Goal: Information Seeking & Learning: Find specific fact

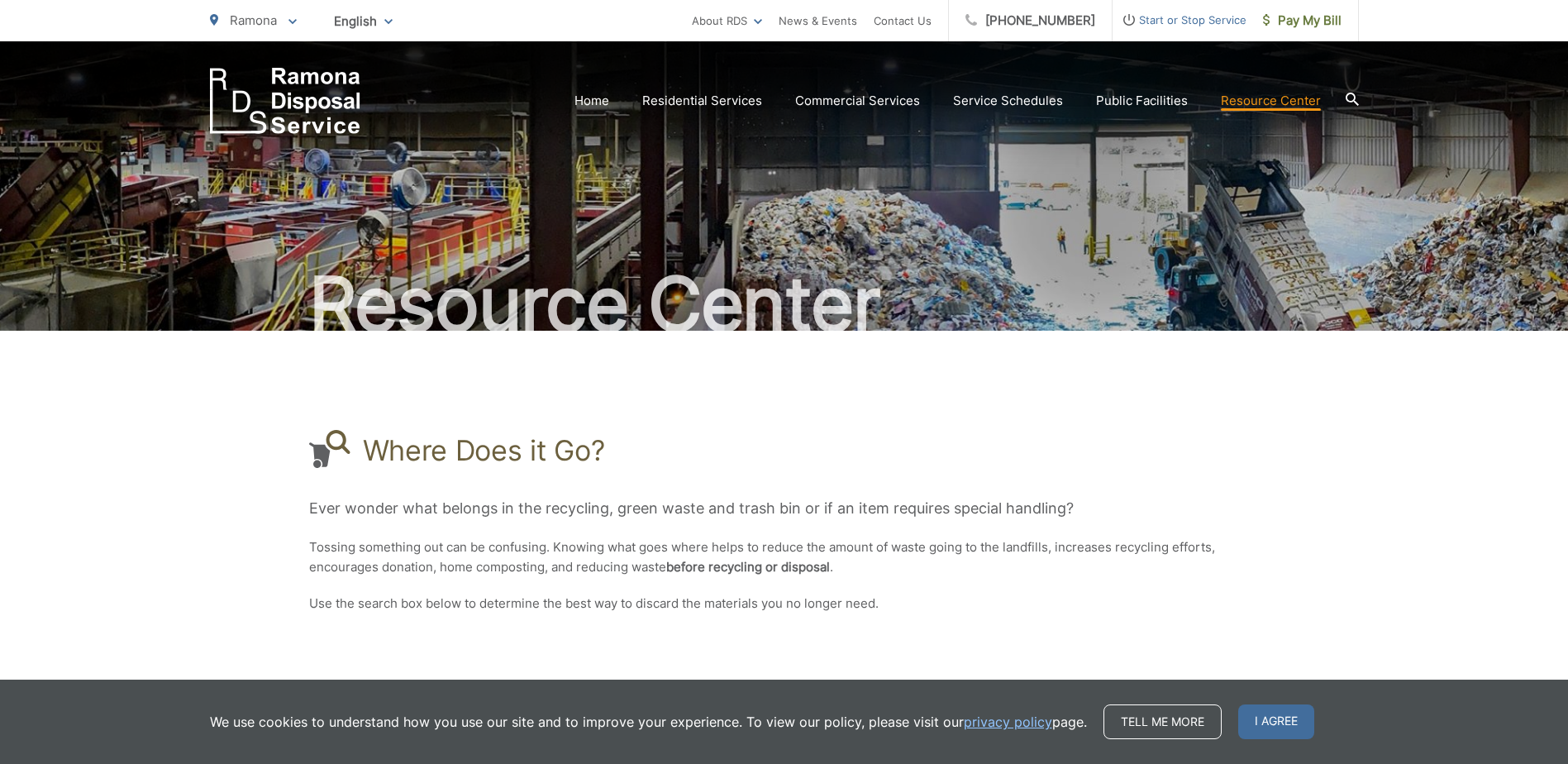
click at [1359, 102] on div "Home Residential Services Curbside Pickup Recycling Organic Recycling Trash Hou…" at bounding box center [784, 87] width 1568 height 93
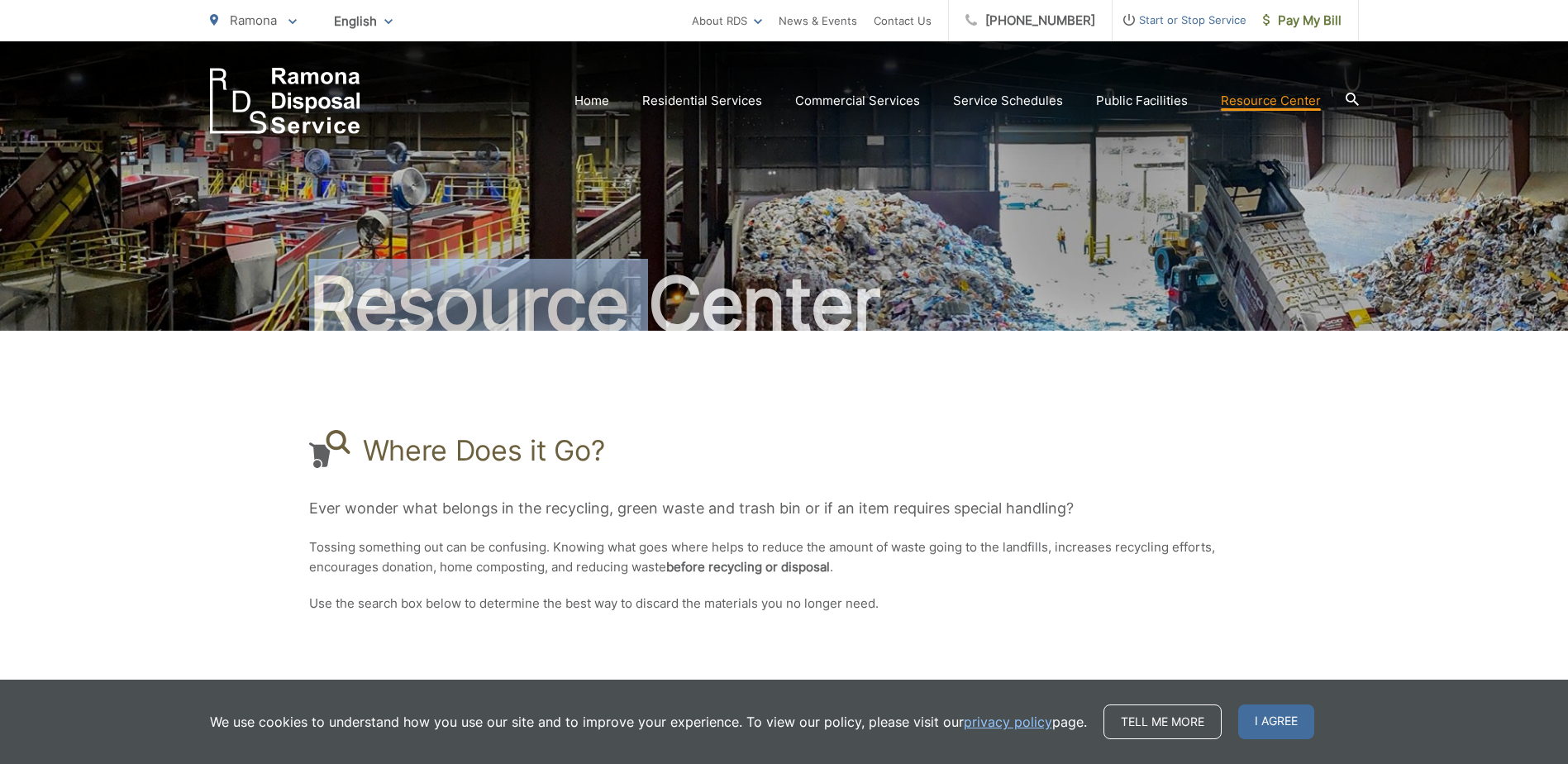
click at [1358, 104] on icon at bounding box center [1352, 99] width 13 height 13
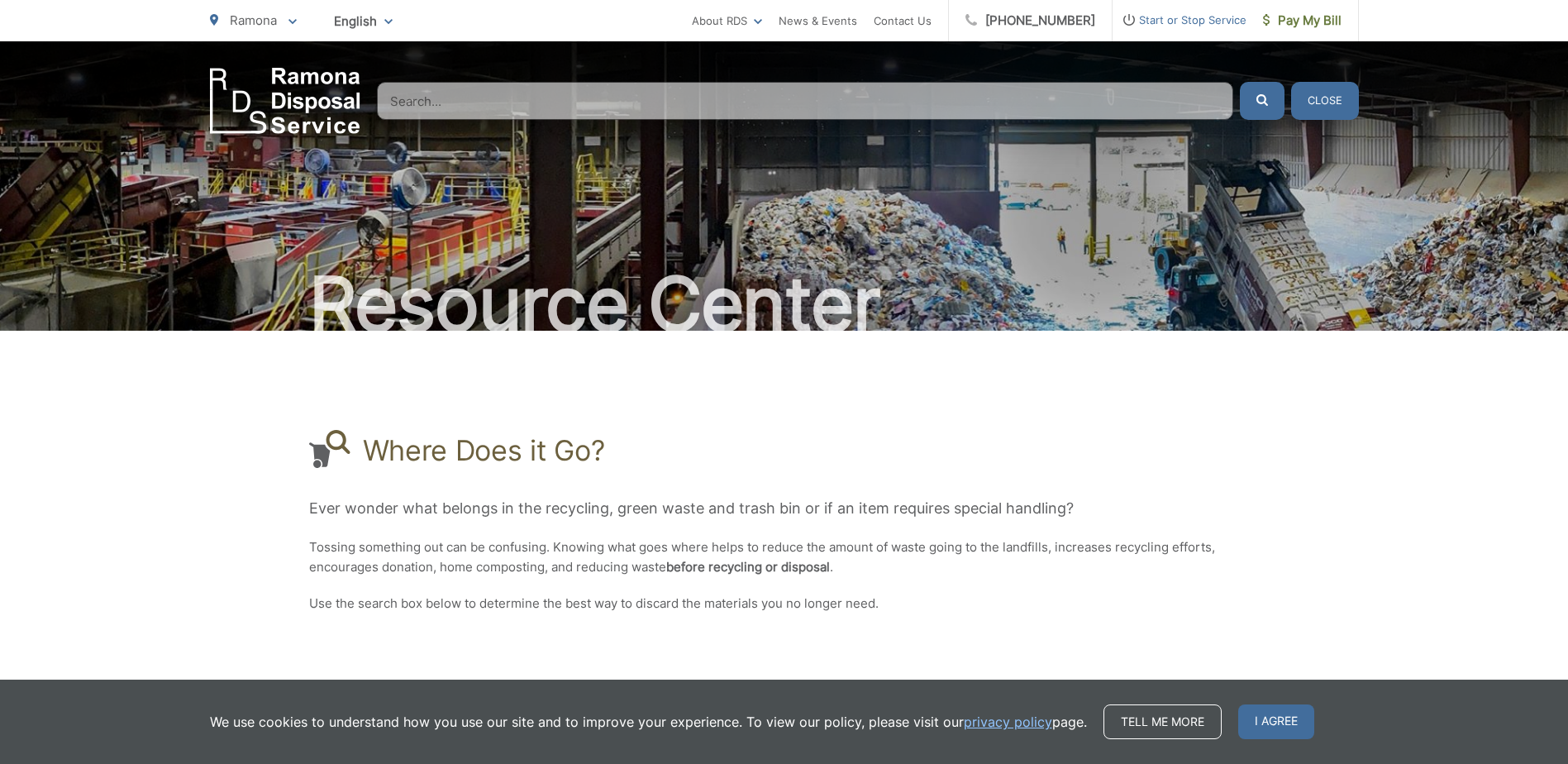
click at [808, 86] on input "Search" at bounding box center [805, 100] width 856 height 38
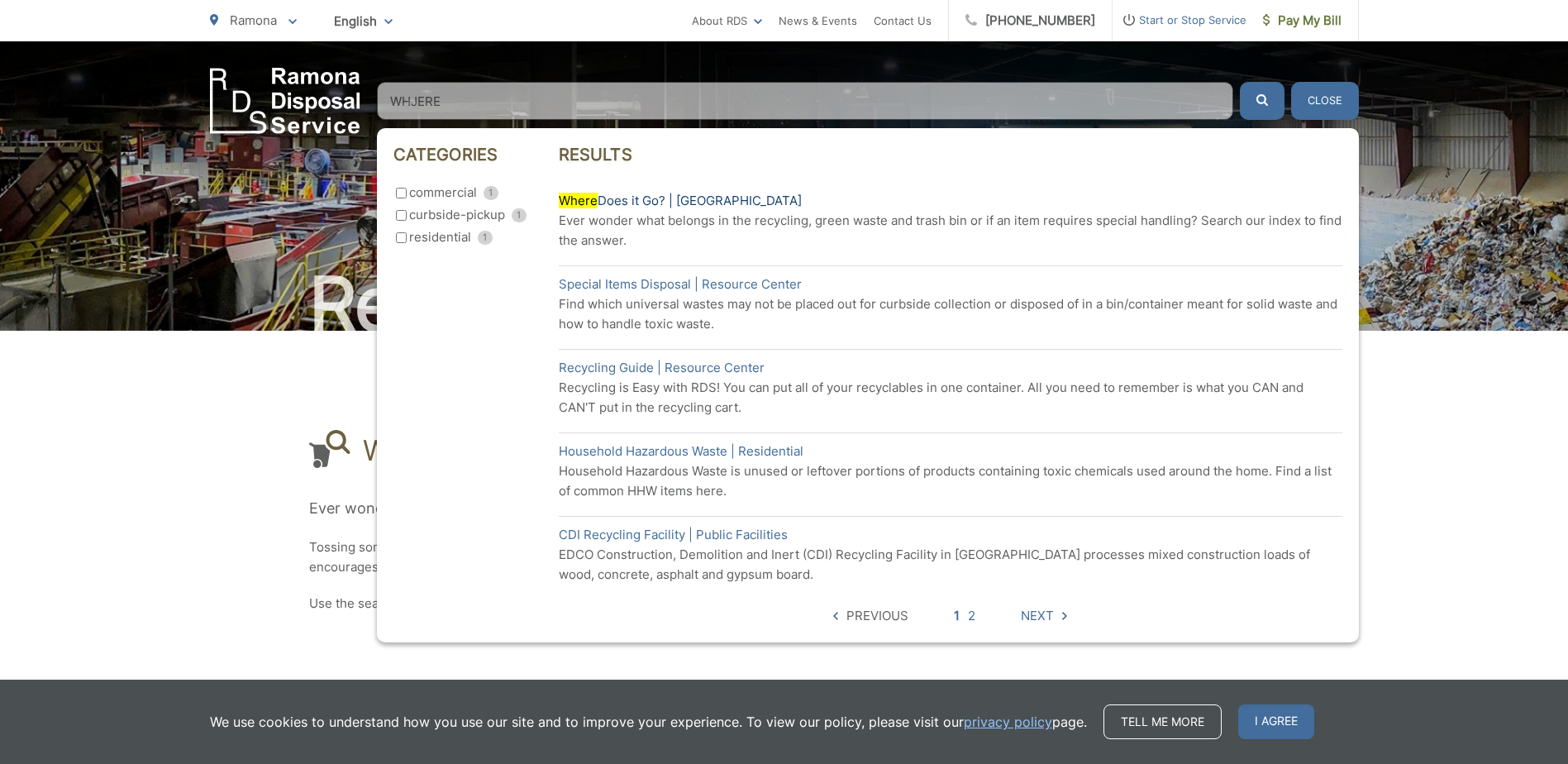
type input "WHJERE"
click at [628, 204] on link "Where Does it Go? | Resouce Center" at bounding box center [680, 201] width 243 height 20
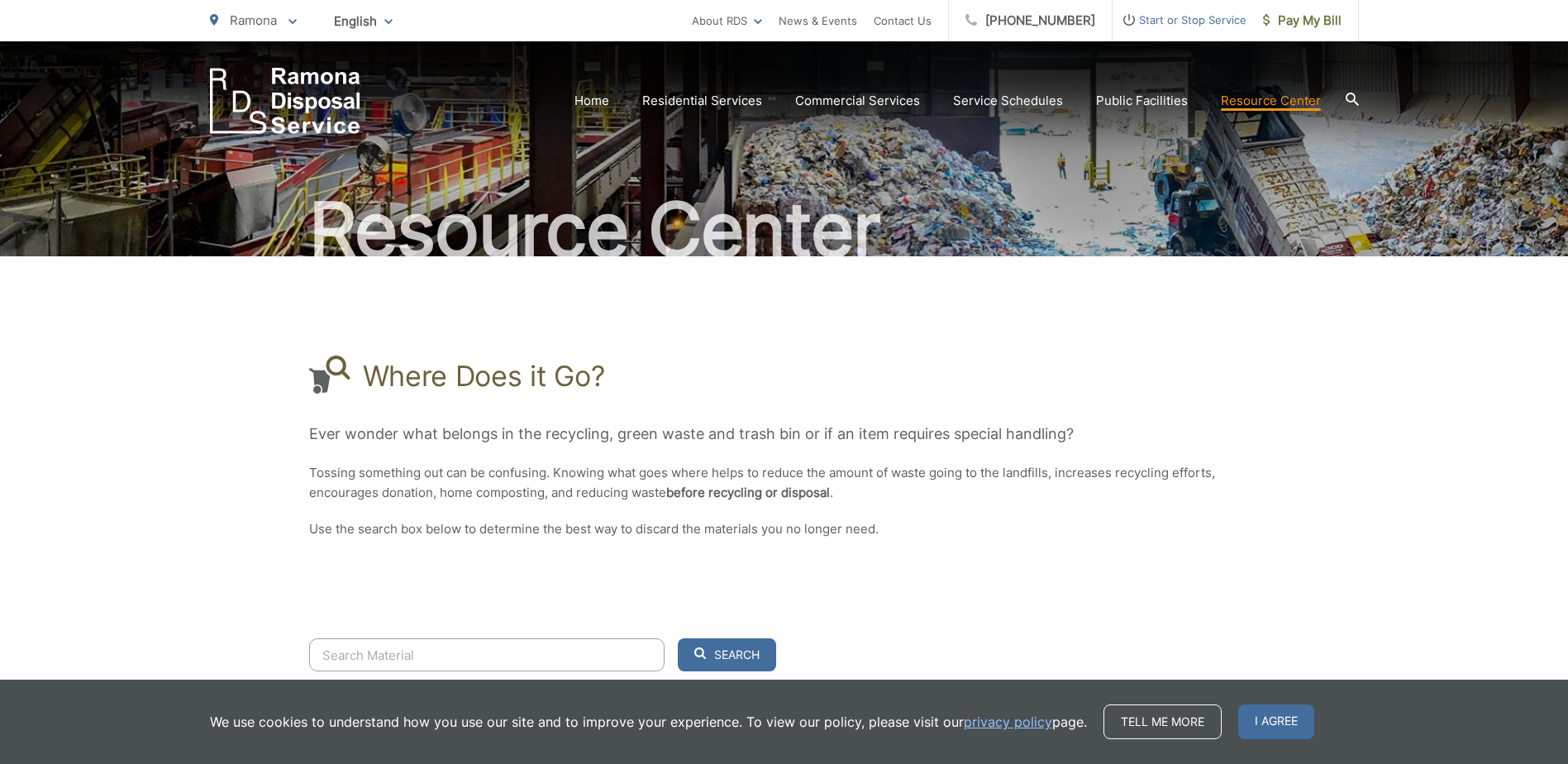
scroll to position [233, 0]
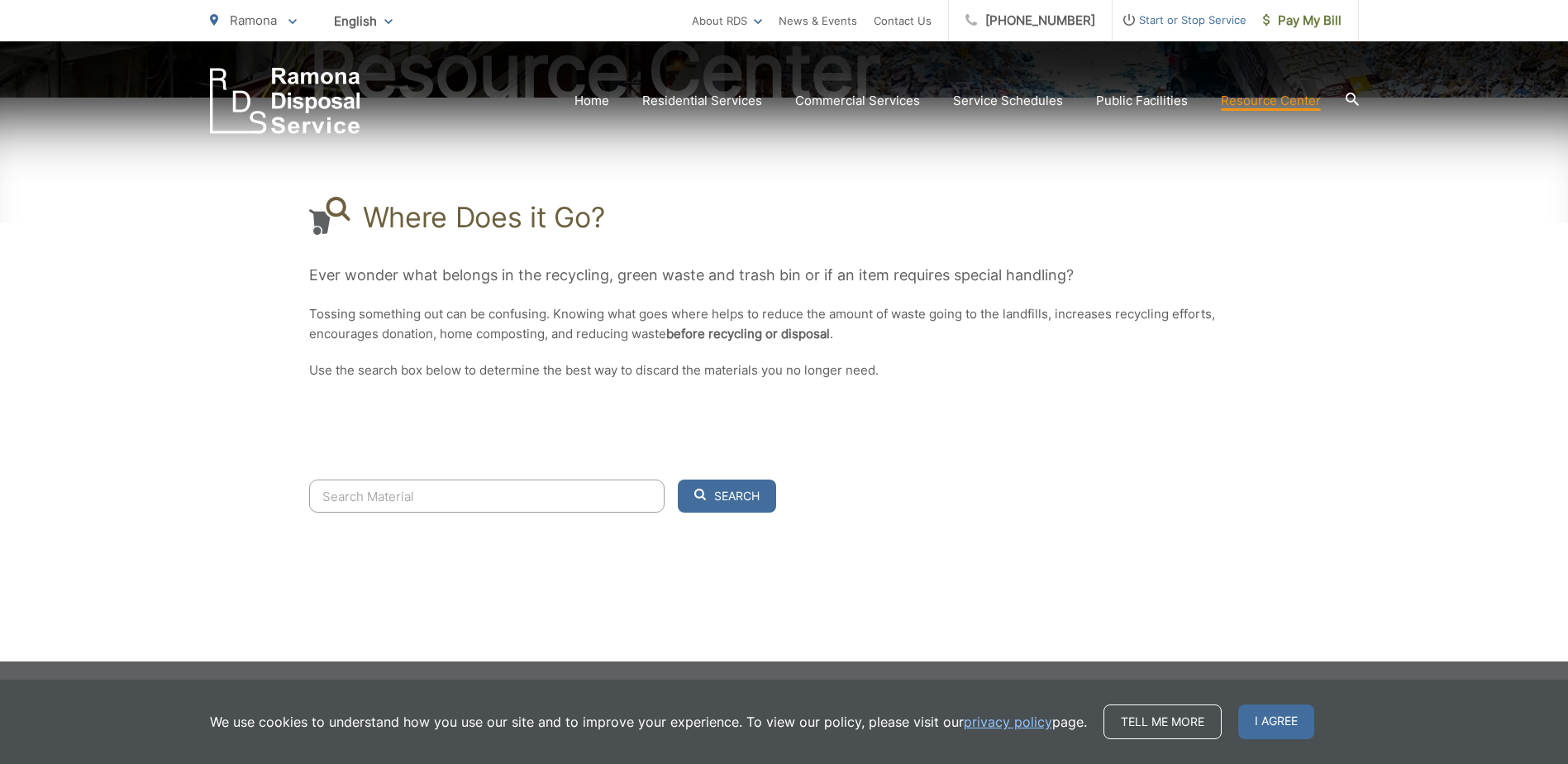
click at [535, 501] on input "Search" at bounding box center [486, 496] width 355 height 33
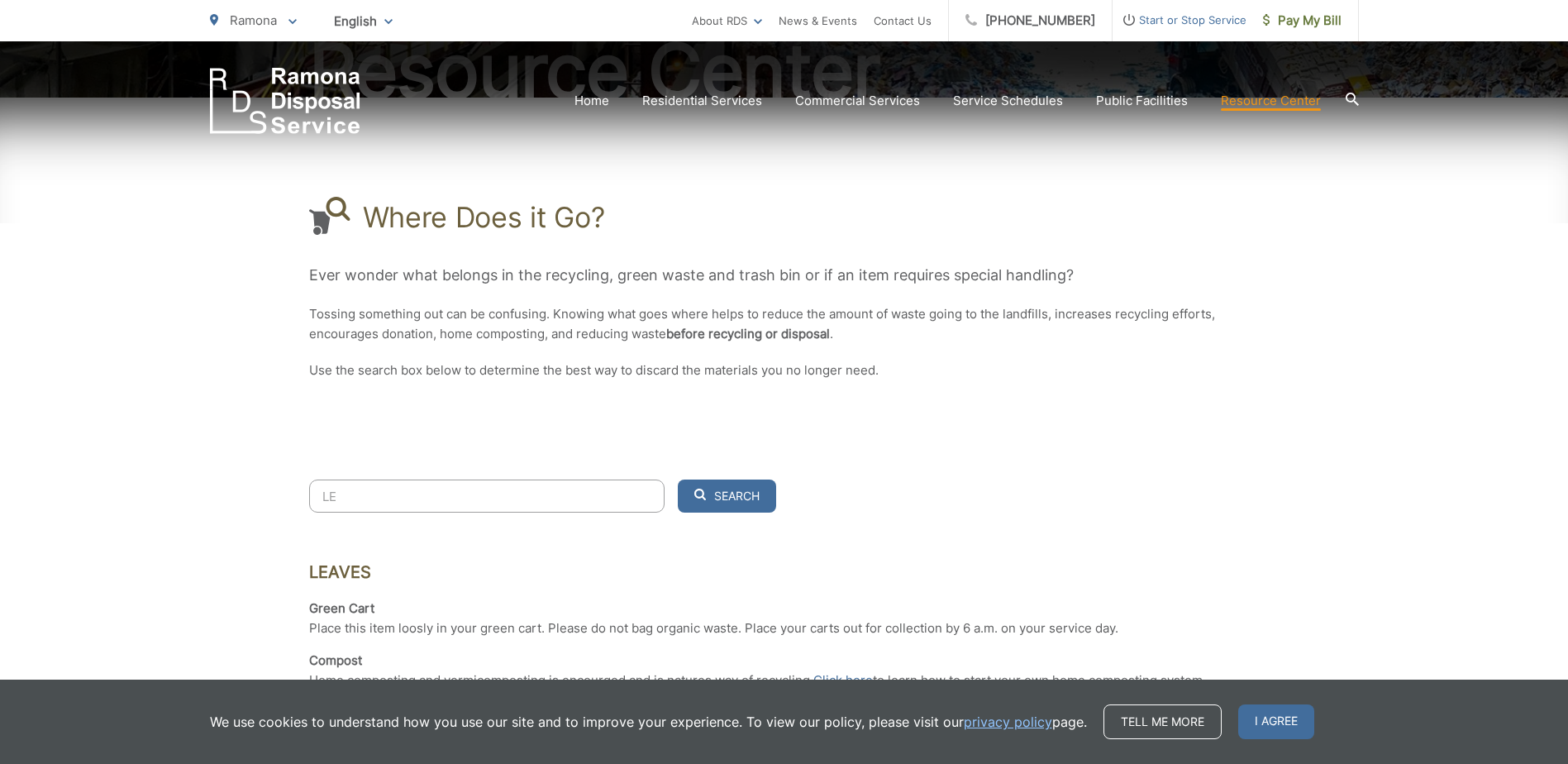
type input "LED"
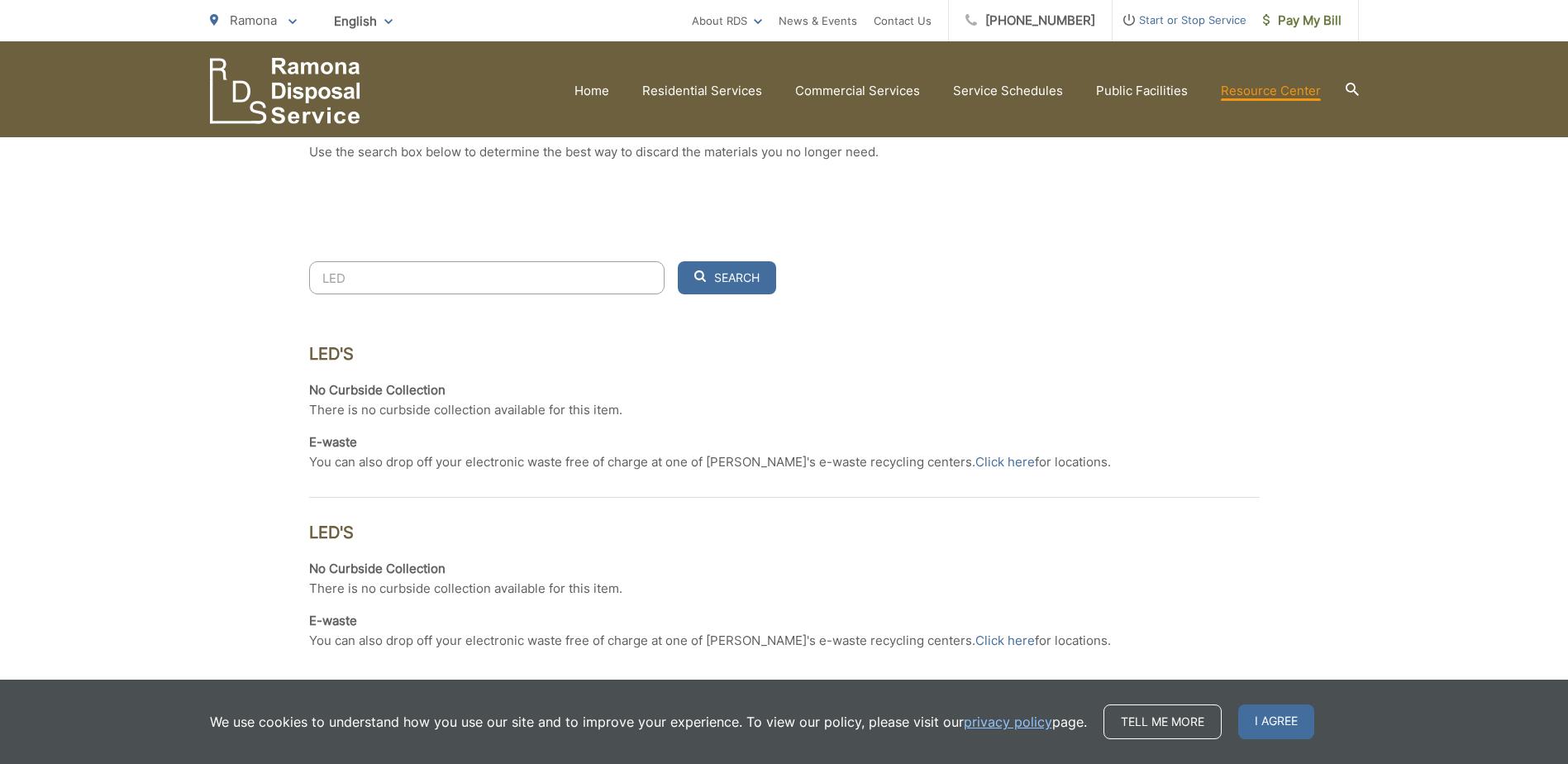
scroll to position [481, 0]
